Goal: Check status: Check status

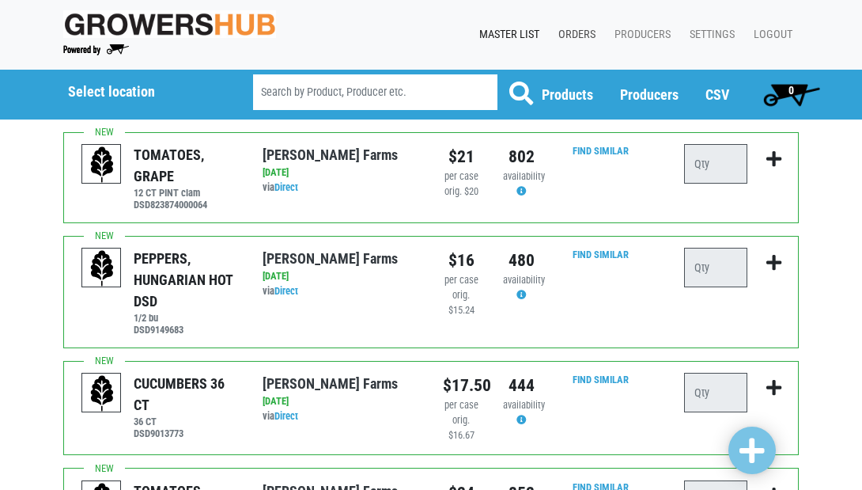
click at [578, 31] on link "Orders" at bounding box center [574, 35] width 56 height 30
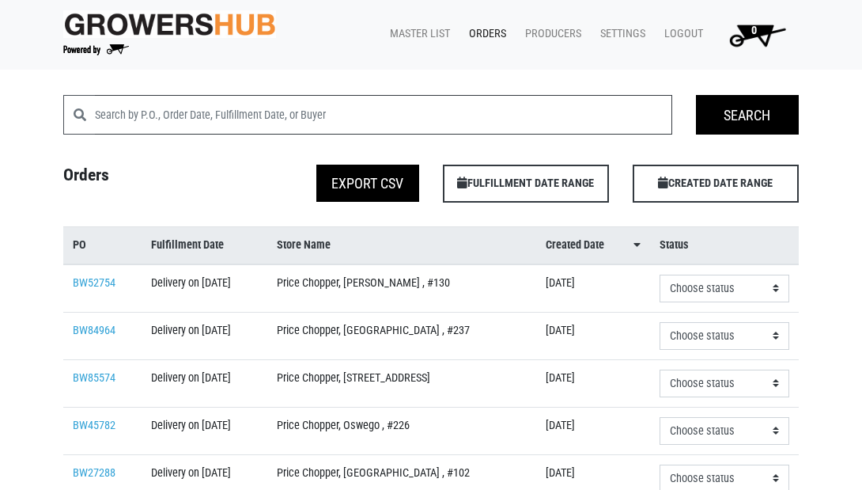
click at [409, 116] on input "search" at bounding box center [383, 115] width 577 height 40
type input "l"
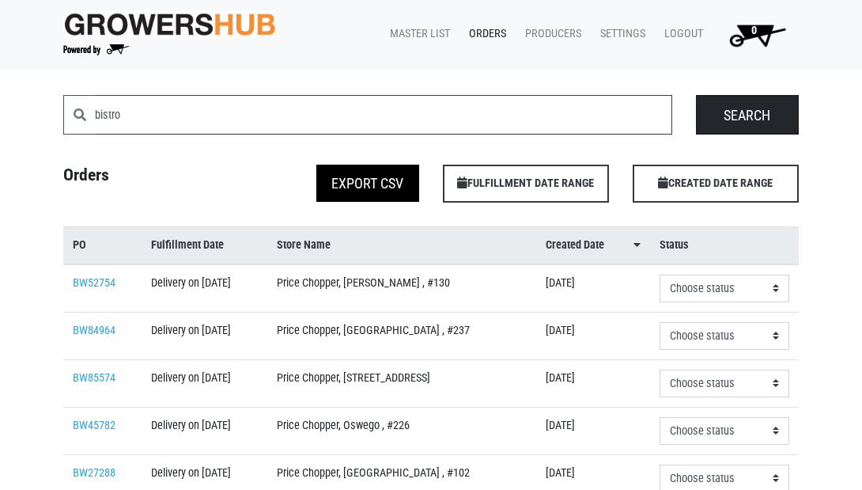
type input "bistro"
click at [752, 121] on input "Search" at bounding box center [747, 115] width 103 height 40
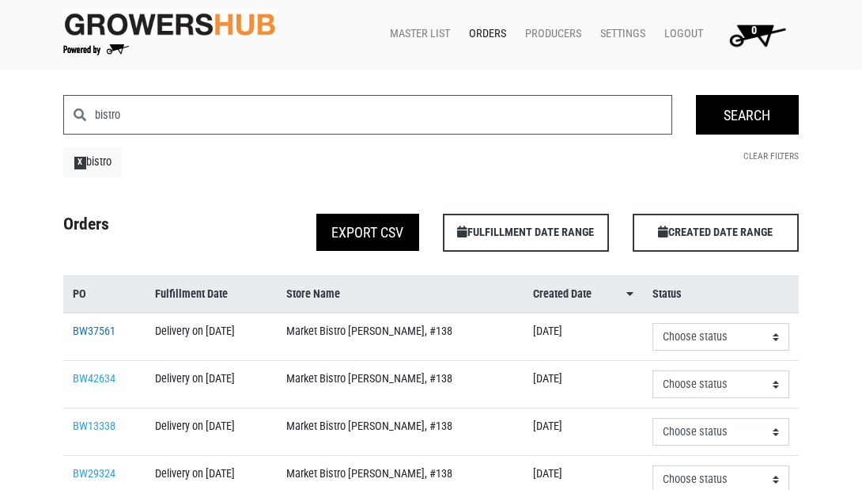
click at [85, 338] on link "BW37561" at bounding box center [94, 330] width 43 height 13
click at [93, 385] on link "BW42634" at bounding box center [94, 378] width 43 height 13
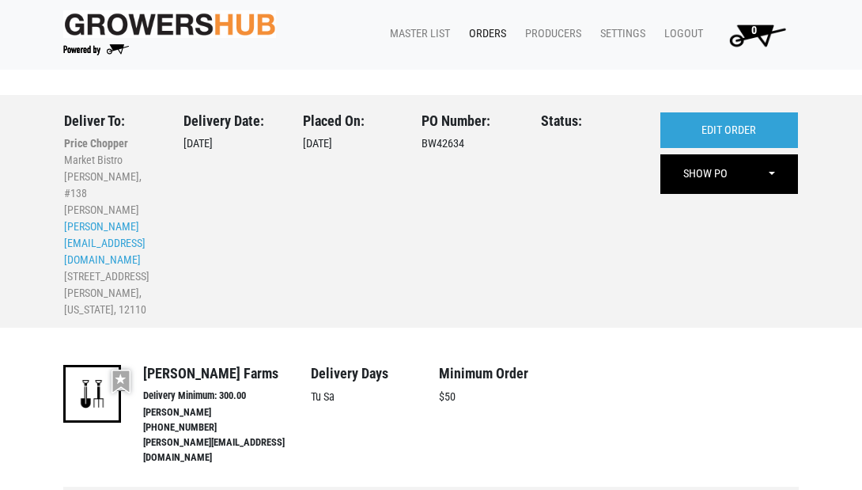
click at [490, 28] on link "Orders" at bounding box center [484, 34] width 56 height 30
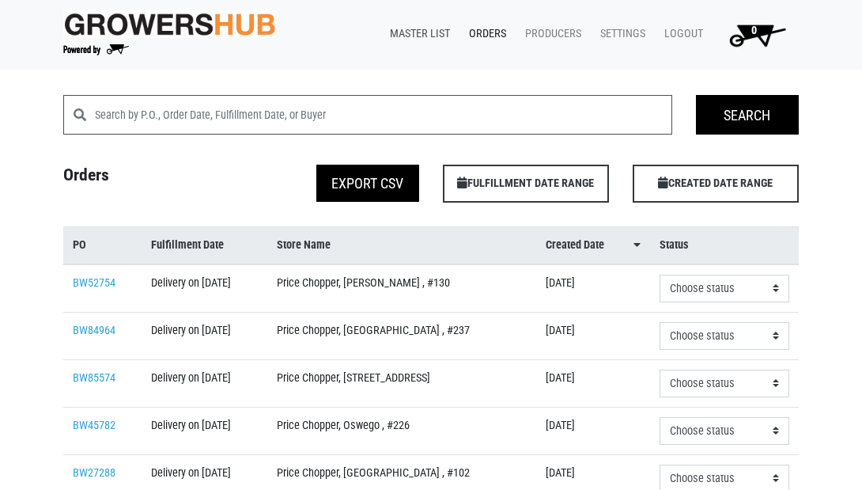
click at [401, 33] on link "Master List" at bounding box center [416, 34] width 79 height 30
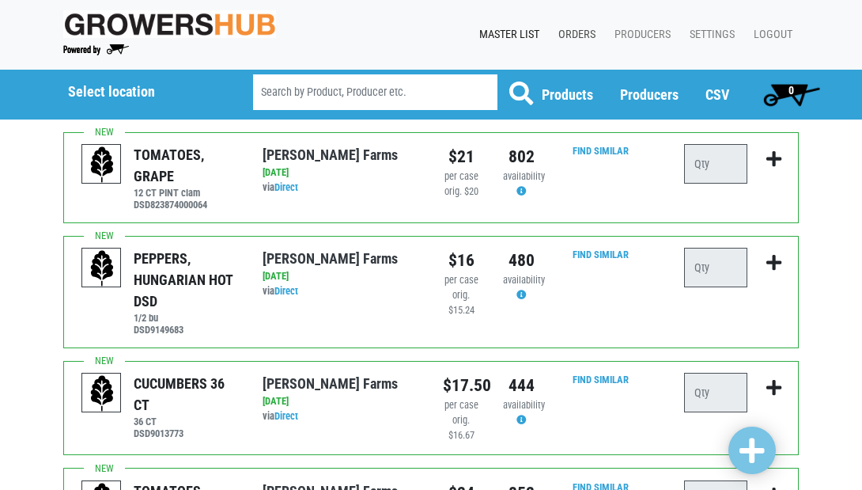
click at [580, 32] on link "Orders" at bounding box center [574, 35] width 56 height 30
